Goal: Purchase product/service

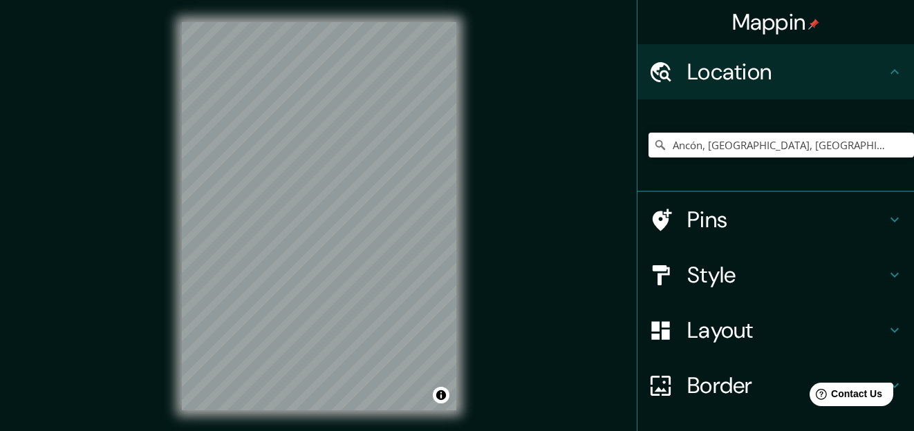
drag, startPoint x: 894, startPoint y: 1, endPoint x: 521, endPoint y: 210, distance: 427.6
click at [520, 219] on div "Mappin Location Ancón, Lima, Provincia de Lima, Perú Pins Style Layout Border C…" at bounding box center [457, 227] width 914 height 455
click at [519, 64] on div "Mappin Location Ancón, Lima, Provincia de Lima, Perú Pins Style Layout Border C…" at bounding box center [457, 227] width 914 height 455
click at [522, 94] on div "Mappin Location Ancón, Lima, Provincia de Lima, Perú Pins Style Layout Border C…" at bounding box center [457, 227] width 914 height 455
click at [556, 154] on div "Mappin Location Ancón, Lima, Provincia de Lima, Perú Pins Style Layout Border C…" at bounding box center [457, 227] width 914 height 455
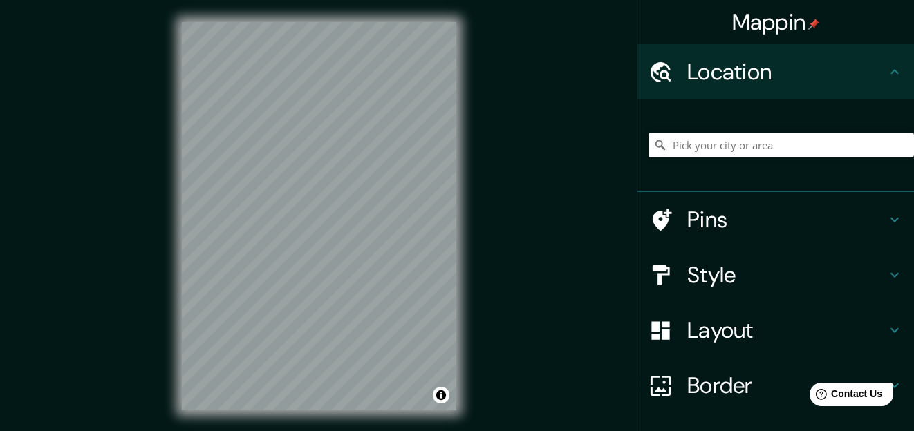
drag, startPoint x: 820, startPoint y: 1, endPoint x: 552, endPoint y: 254, distance: 369.2
click at [552, 256] on div "Mappin Location Pins Style Layout Border Choose a border. Hint : you can make l…" at bounding box center [457, 227] width 914 height 455
